Goal: Navigation & Orientation: Find specific page/section

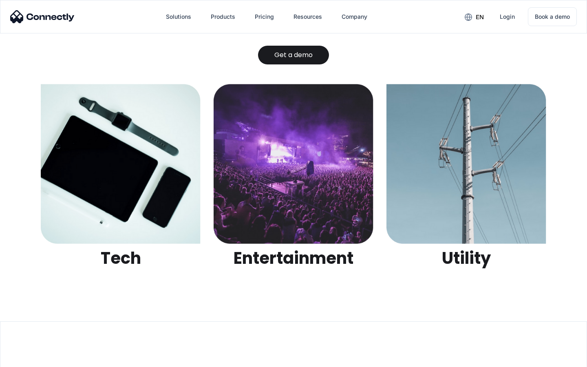
scroll to position [2573, 0]
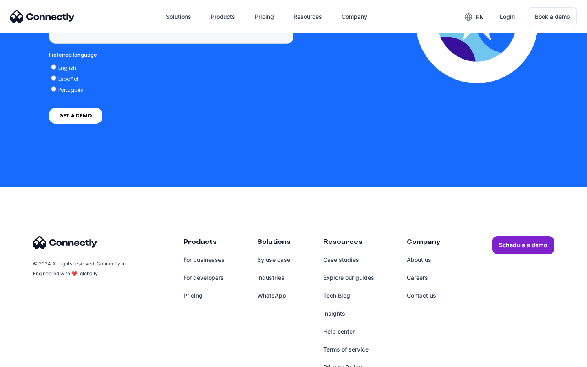
scroll to position [2378, 0]
